Goal: Navigation & Orientation: Find specific page/section

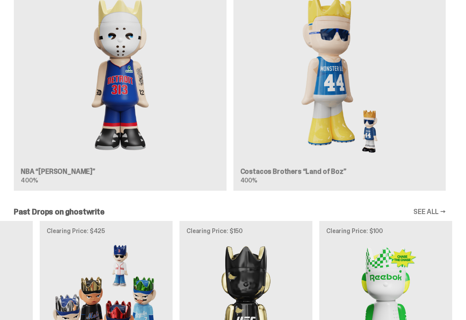
scroll to position [701, 0]
click at [40, 113] on img at bounding box center [120, 74] width 199 height 173
click at [78, 129] on img at bounding box center [120, 74] width 199 height 173
click at [45, 161] on img at bounding box center [120, 74] width 199 height 173
click at [25, 161] on img at bounding box center [120, 74] width 199 height 173
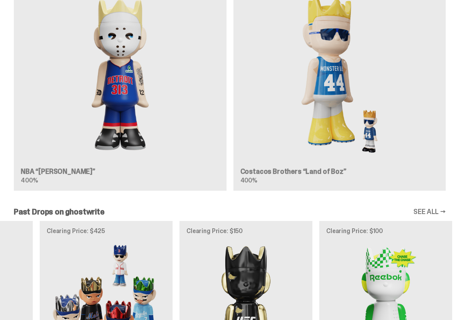
click at [13, 178] on div "Coming Soon NBA “[PERSON_NAME]” 400% Coming Soon Costacos Brothers “Land of Boz…" at bounding box center [230, 80] width 460 height 233
click at [95, 72] on img at bounding box center [120, 74] width 199 height 173
click at [111, 85] on img at bounding box center [120, 74] width 199 height 173
click at [98, 75] on img at bounding box center [120, 74] width 199 height 173
click at [106, 84] on img at bounding box center [120, 74] width 199 height 173
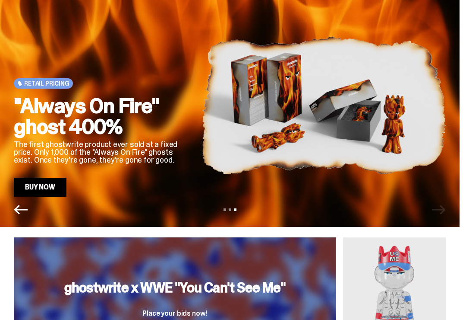
scroll to position [0, 0]
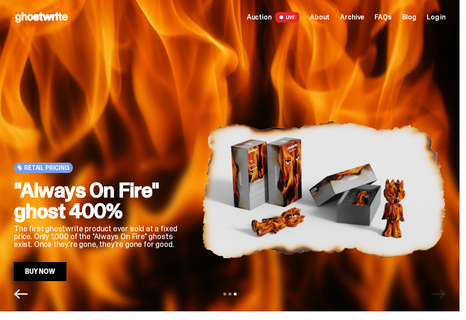
click at [19, 13] on icon at bounding box center [41, 17] width 55 height 14
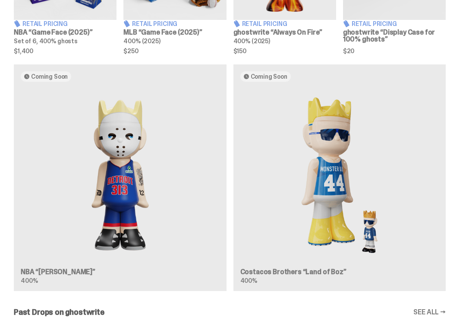
scroll to position [603, 0]
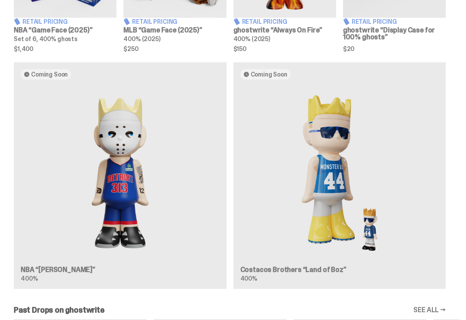
click at [59, 193] on img at bounding box center [120, 172] width 199 height 173
click at [57, 238] on img at bounding box center [120, 172] width 199 height 173
click at [50, 259] on img at bounding box center [120, 172] width 199 height 173
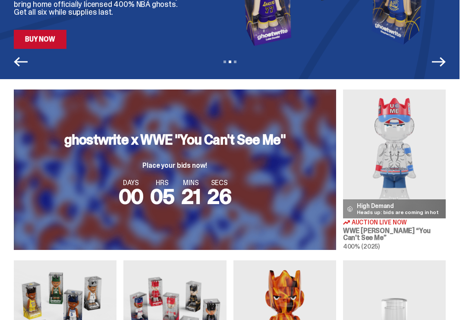
scroll to position [0, 0]
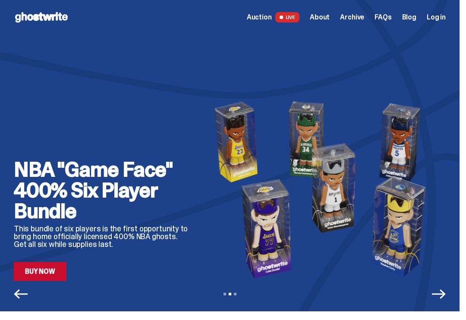
click at [28, 18] on use at bounding box center [41, 17] width 53 height 10
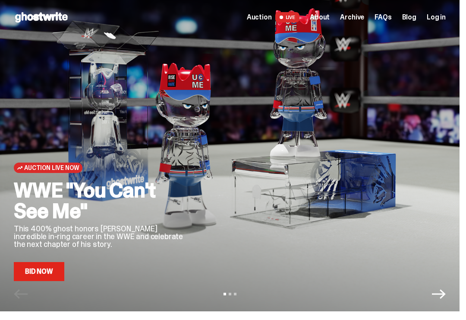
click at [446, 19] on span "Log in" at bounding box center [436, 17] width 19 height 7
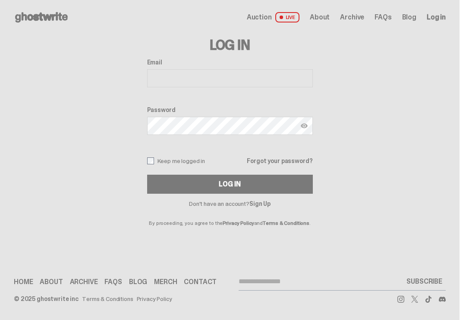
click at [24, 16] on icon at bounding box center [41, 17] width 55 height 14
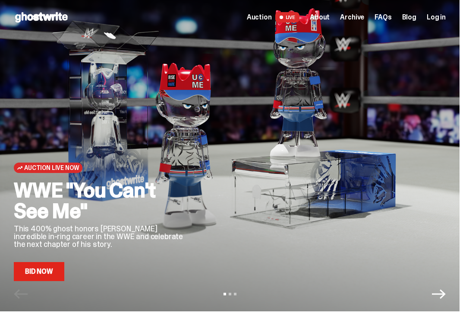
click at [330, 16] on span "About" at bounding box center [320, 17] width 20 height 7
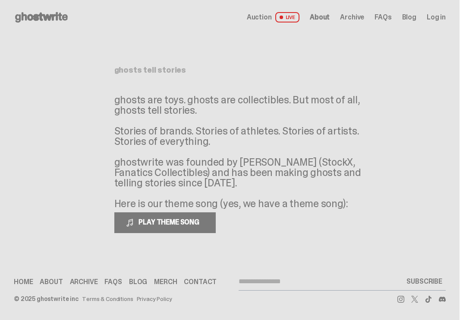
click at [22, 8] on div "Open main menu Home Auction LIVE About Archive FAQs Blog Log in" at bounding box center [230, 17] width 460 height 35
click at [27, 21] on icon at bounding box center [41, 17] width 55 height 14
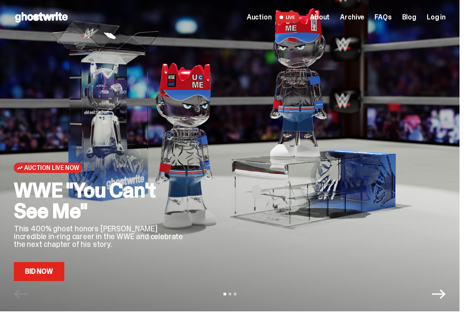
click at [364, 14] on span "Archive" at bounding box center [352, 17] width 24 height 7
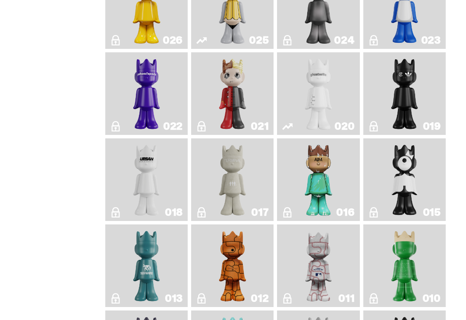
scroll to position [912, 0]
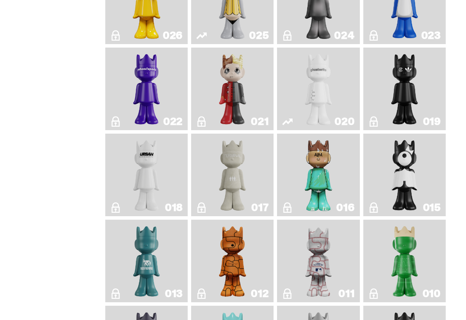
click at [206, 127] on link "021" at bounding box center [232, 89] width 72 height 76
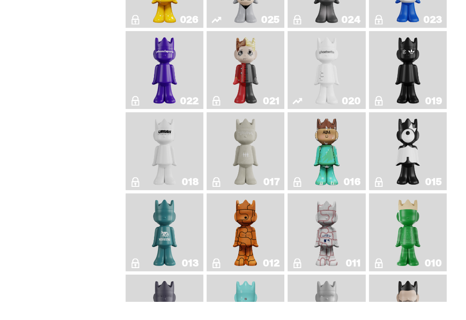
scroll to position [1049, 0]
